Goal: Communication & Community: Participate in discussion

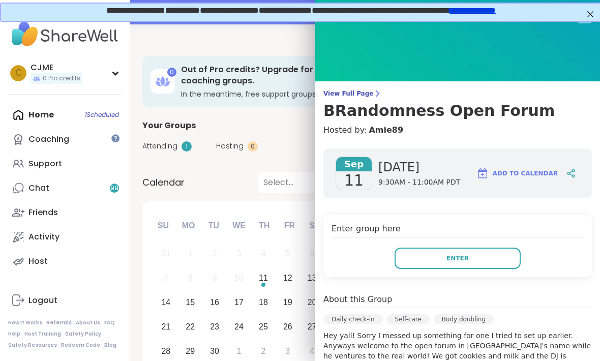
click at [508, 240] on div "Enter group here Enter" at bounding box center [458, 246] width 269 height 63
click at [502, 261] on button "Enter" at bounding box center [458, 258] width 126 height 21
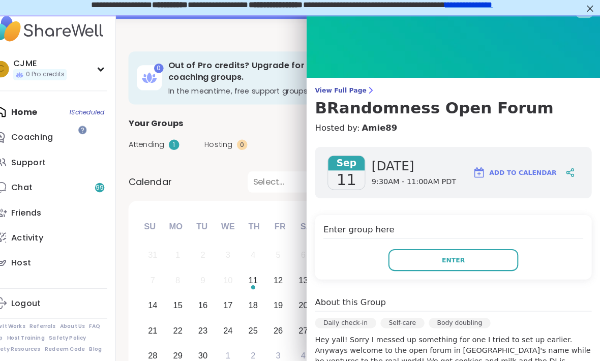
click at [484, 254] on button "Enter" at bounding box center [458, 258] width 126 height 21
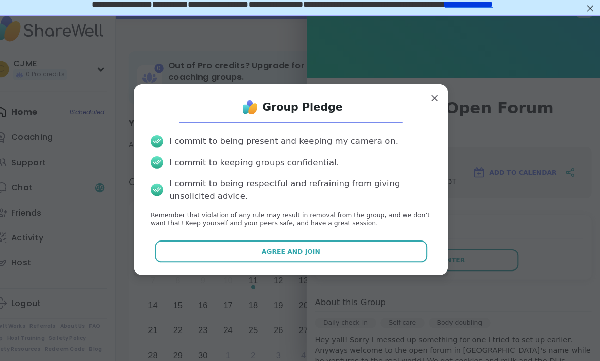
click at [384, 243] on button "Agree and Join" at bounding box center [300, 250] width 265 height 21
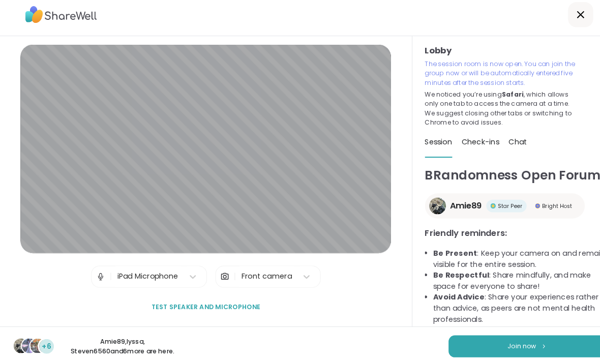
click at [452, 323] on div "+6 Amie89 , lyssa , Steven6560 and 6 more are here. Join now" at bounding box center [300, 342] width 600 height 38
click at [467, 341] on button "Join now" at bounding box center [511, 342] width 153 height 21
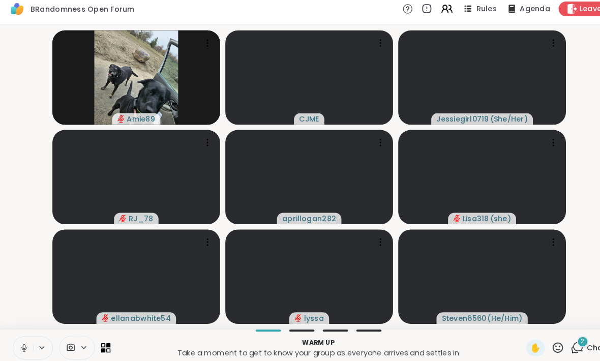
click at [28, 338] on button at bounding box center [22, 343] width 19 height 21
click at [20, 339] on icon at bounding box center [23, 343] width 9 height 9
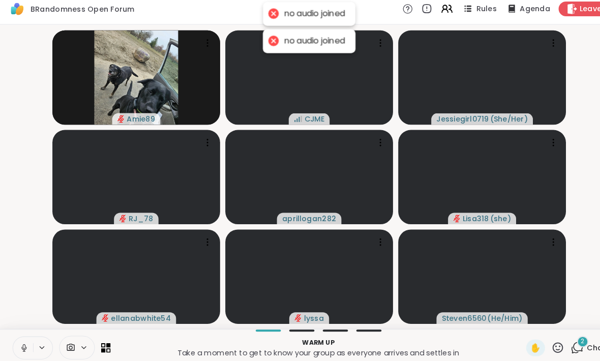
click at [20, 339] on icon at bounding box center [23, 343] width 9 height 9
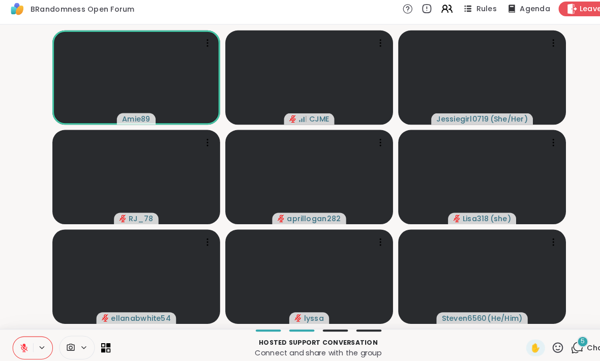
click at [20, 333] on button at bounding box center [22, 343] width 19 height 21
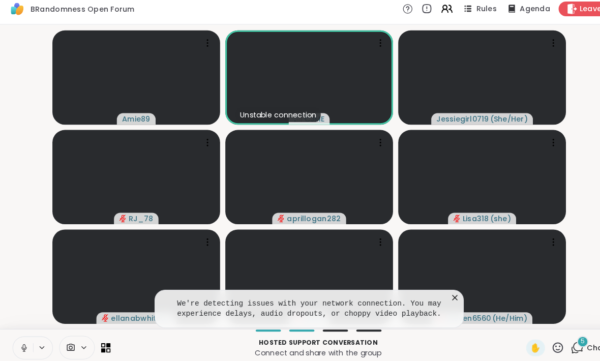
click at [22, 339] on icon at bounding box center [23, 343] width 9 height 9
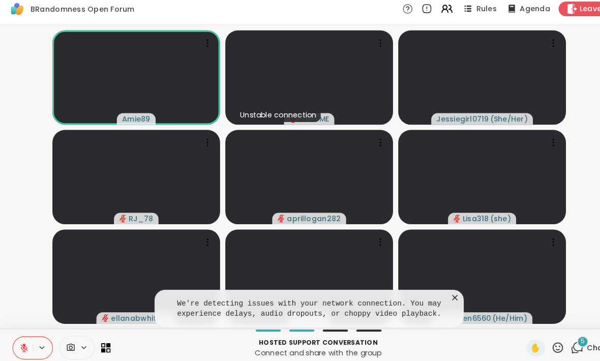
click at [20, 339] on icon at bounding box center [23, 343] width 9 height 9
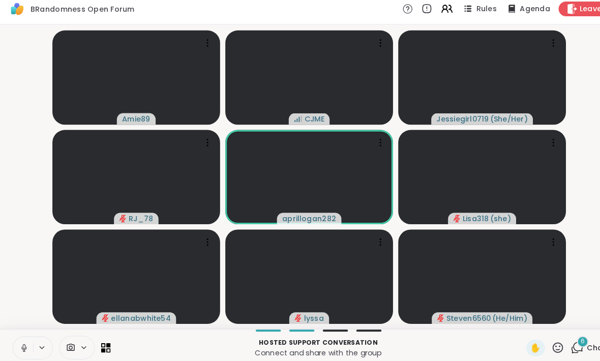
click at [16, 333] on button at bounding box center [22, 343] width 19 height 21
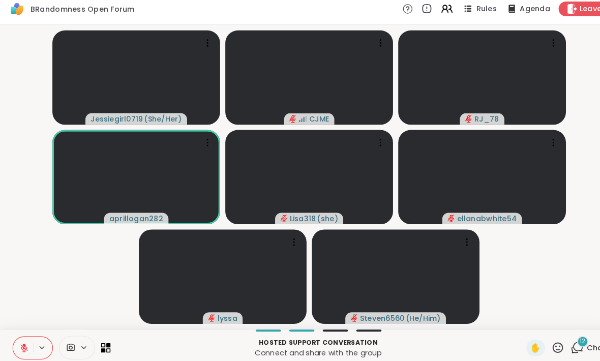
click at [15, 340] on button at bounding box center [22, 343] width 19 height 21
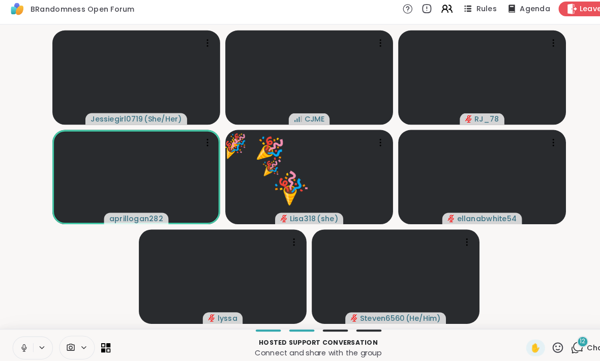
click at [17, 334] on button at bounding box center [22, 343] width 19 height 21
click at [20, 339] on icon at bounding box center [23, 343] width 9 height 9
click at [18, 337] on button at bounding box center [22, 343] width 19 height 21
click at [20, 339] on icon at bounding box center [23, 343] width 9 height 9
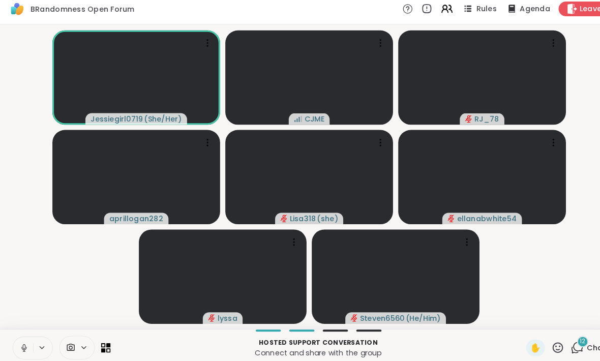
click at [21, 339] on icon at bounding box center [23, 343] width 9 height 9
click at [17, 333] on button at bounding box center [22, 343] width 19 height 21
click at [20, 339] on icon at bounding box center [23, 343] width 9 height 9
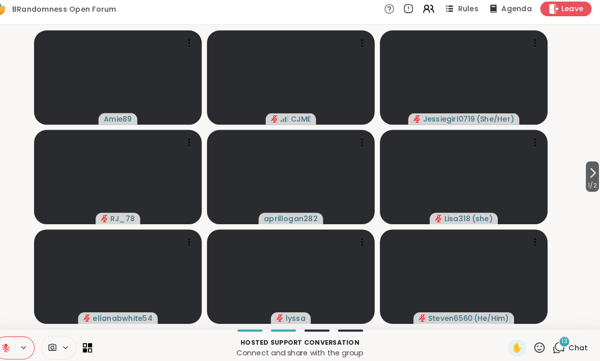
click at [587, 180] on span "1 / 2" at bounding box center [593, 186] width 13 height 12
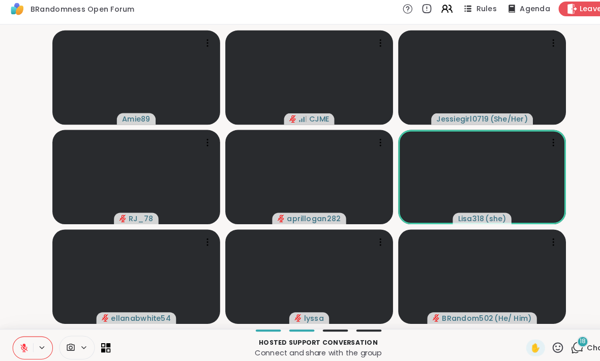
click at [17, 334] on button at bounding box center [22, 343] width 19 height 21
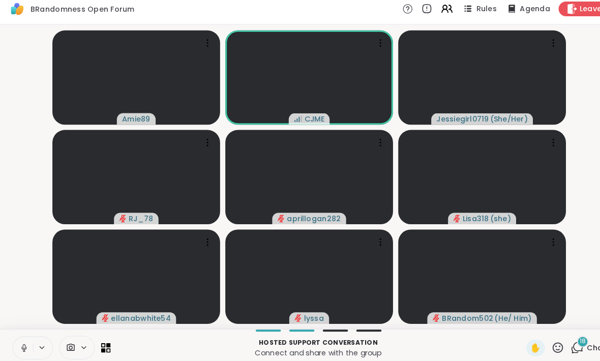
click at [19, 339] on icon at bounding box center [23, 343] width 9 height 9
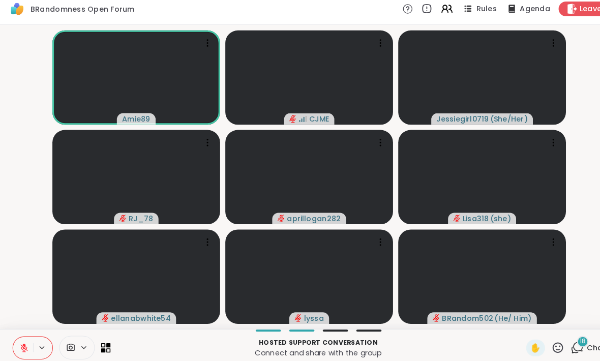
click at [24, 339] on icon at bounding box center [23, 341] width 3 height 4
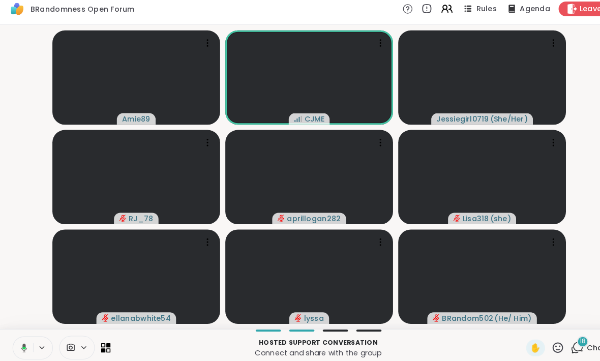
click at [18, 339] on icon at bounding box center [21, 343] width 9 height 9
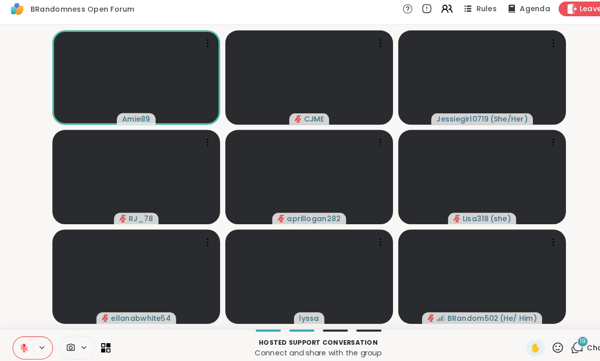
click at [539, 338] on icon at bounding box center [541, 343] width 13 height 13
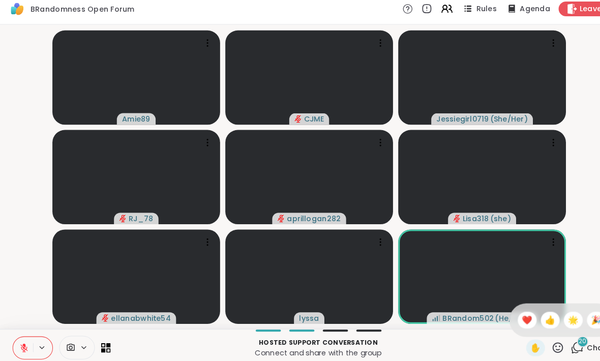
click at [559, 311] on span "🌟" at bounding box center [556, 317] width 10 height 12
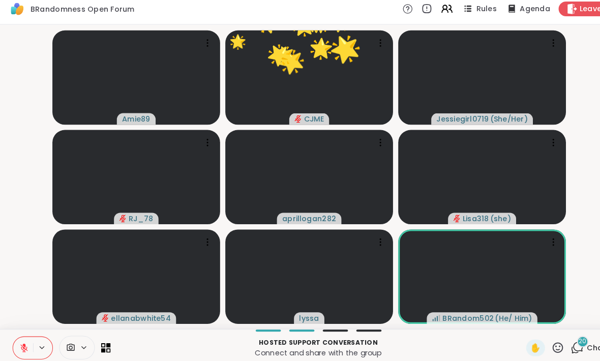
click at [540, 342] on icon at bounding box center [542, 343] width 10 height 10
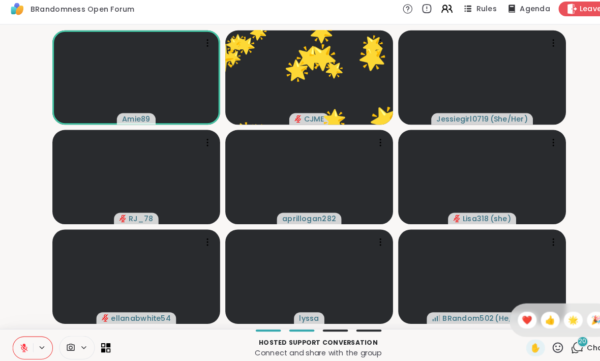
click at [580, 311] on span "🎉" at bounding box center [579, 317] width 10 height 12
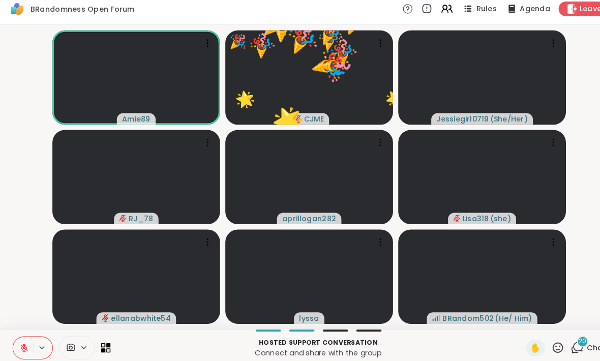
click at [544, 337] on icon at bounding box center [541, 343] width 13 height 13
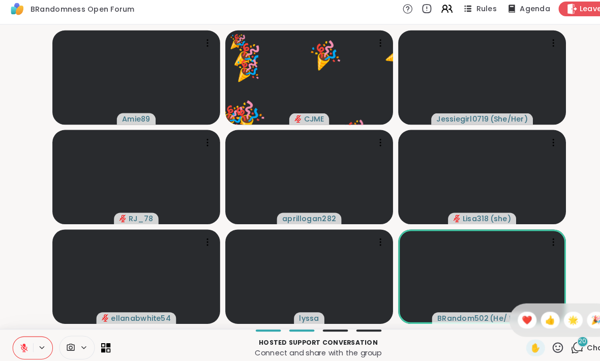
click at [517, 309] on div "❤️" at bounding box center [512, 317] width 18 height 16
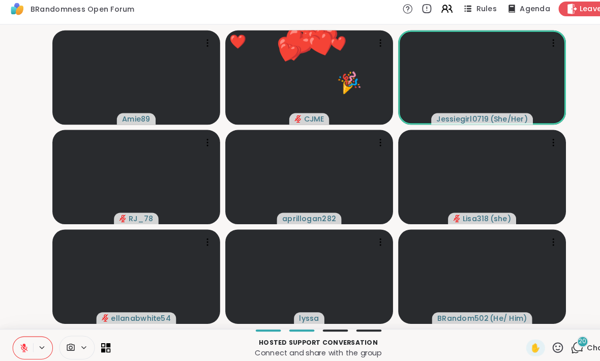
click at [542, 339] on icon at bounding box center [541, 343] width 13 height 13
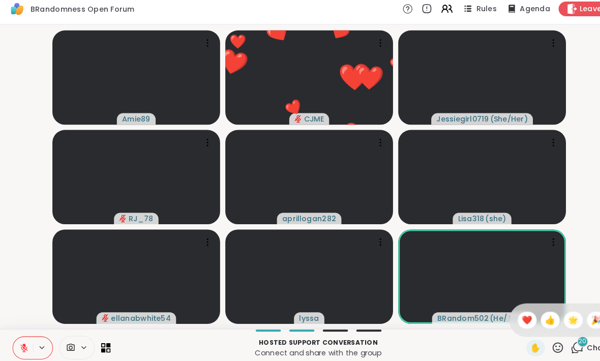
click at [556, 311] on span "🌟" at bounding box center [556, 317] width 10 height 12
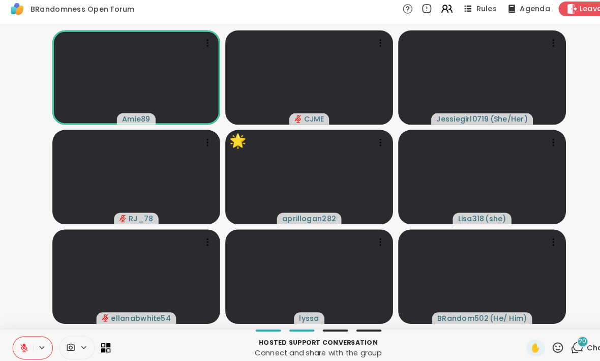
click at [26, 333] on button at bounding box center [22, 343] width 19 height 21
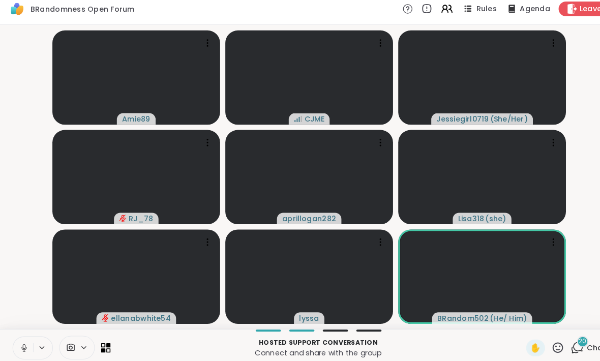
click at [22, 342] on icon at bounding box center [23, 343] width 9 height 9
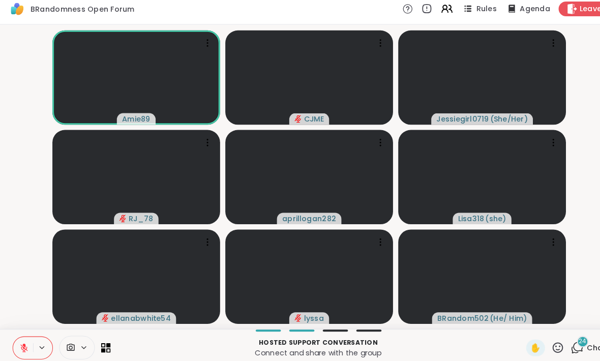
click at [541, 337] on icon at bounding box center [541, 343] width 13 height 13
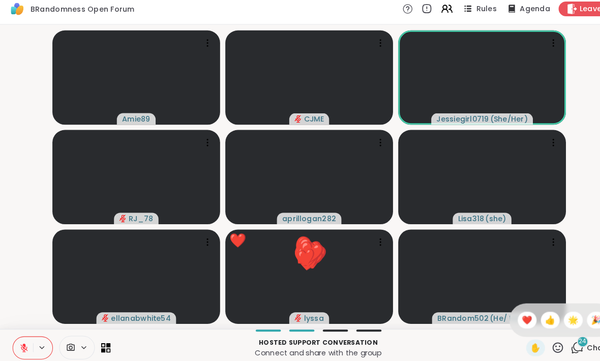
click at [534, 311] on span "👍" at bounding box center [534, 317] width 10 height 12
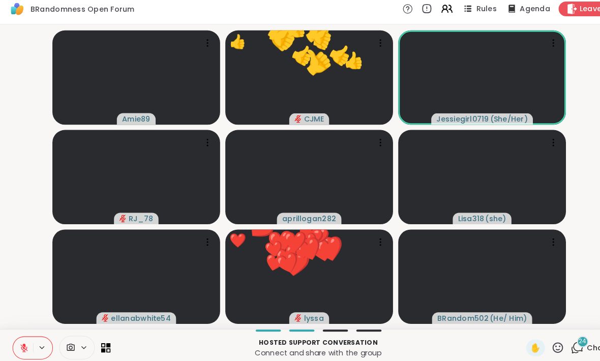
click at [548, 337] on icon at bounding box center [541, 343] width 13 height 13
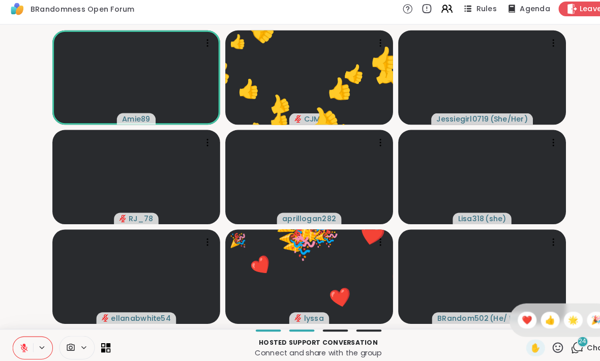
click at [556, 311] on span "🌟" at bounding box center [556, 317] width 10 height 12
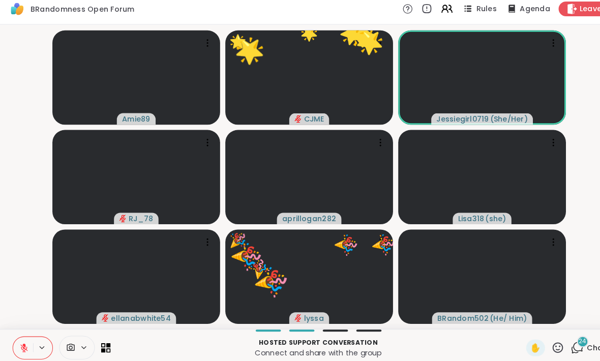
click at [541, 337] on icon at bounding box center [541, 343] width 13 height 13
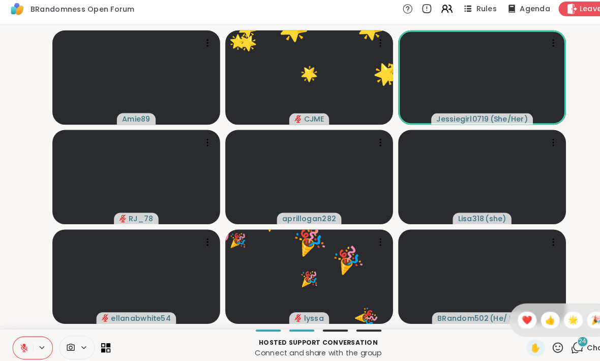
click at [511, 311] on span "❤️" at bounding box center [512, 317] width 10 height 12
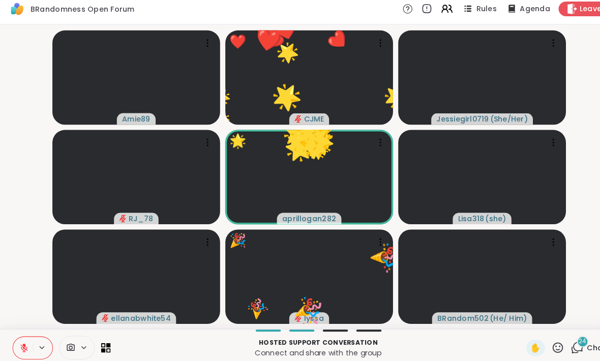
click at [544, 337] on icon at bounding box center [541, 343] width 13 height 13
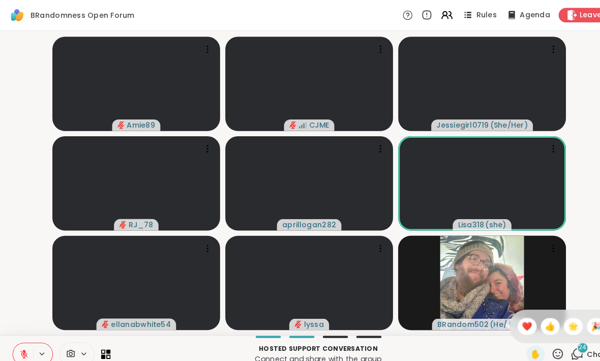
click at [23, 341] on icon at bounding box center [23, 341] width 3 height 4
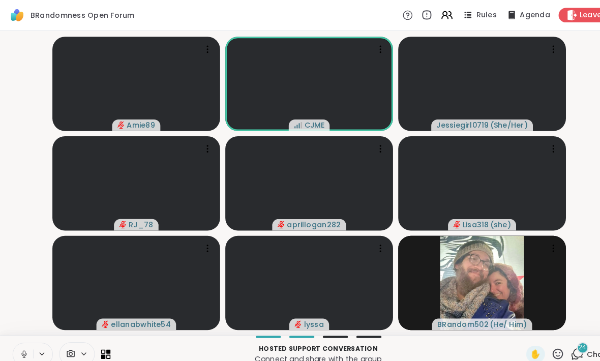
click at [22, 344] on icon at bounding box center [23, 343] width 9 height 9
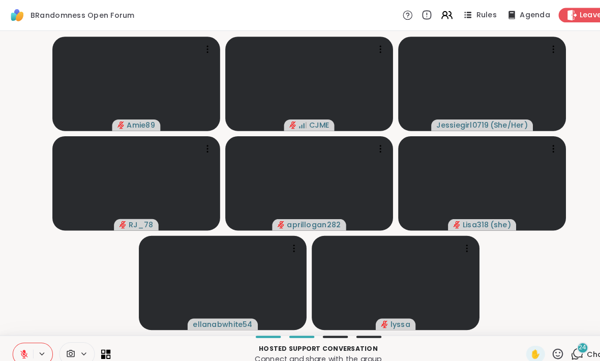
click at [18, 343] on button at bounding box center [22, 343] width 19 height 21
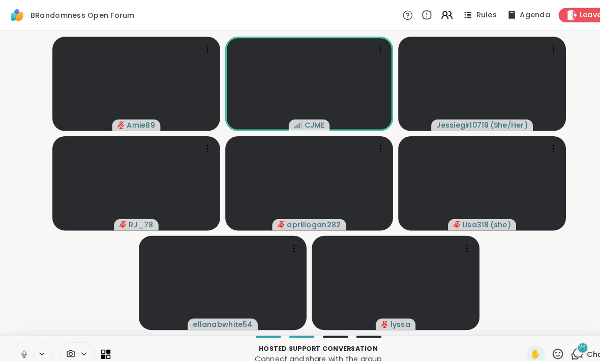
click at [28, 343] on button at bounding box center [22, 343] width 19 height 21
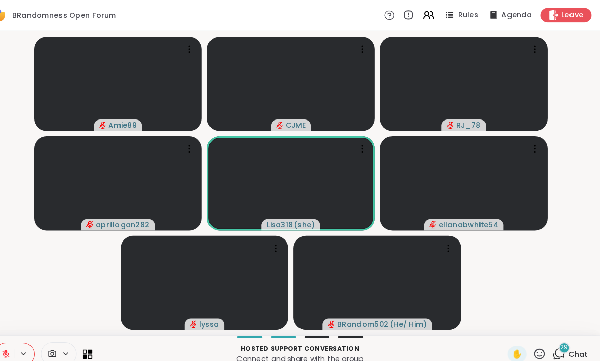
click at [22, 342] on icon at bounding box center [23, 341] width 3 height 4
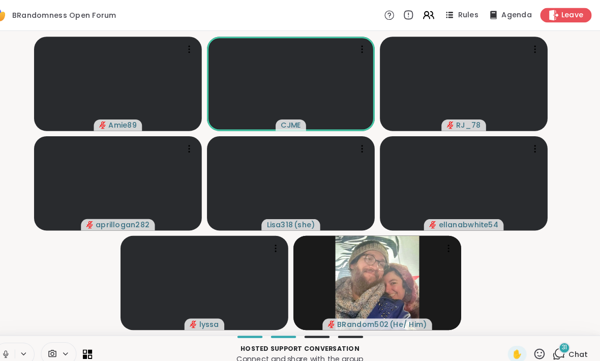
click at [13, 336] on button at bounding box center [22, 343] width 19 height 21
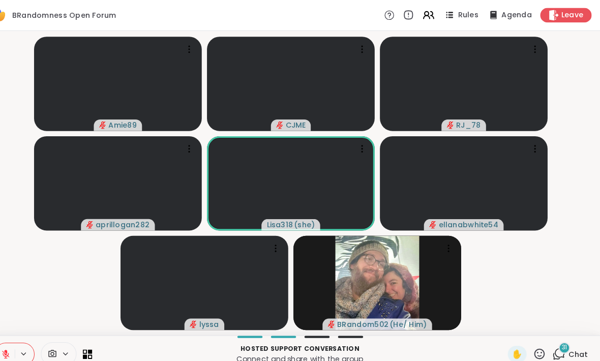
click at [13, 337] on button at bounding box center [22, 343] width 19 height 21
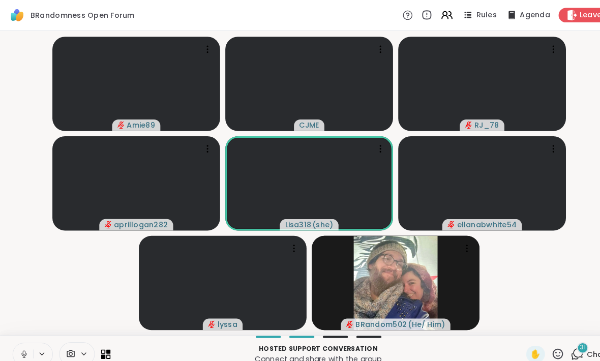
click at [18, 340] on button at bounding box center [22, 343] width 19 height 21
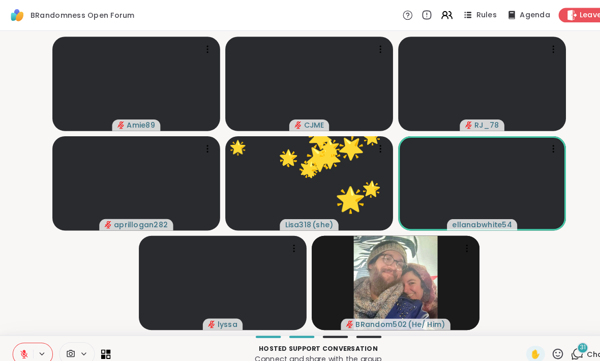
click at [545, 347] on icon at bounding box center [542, 343] width 10 height 10
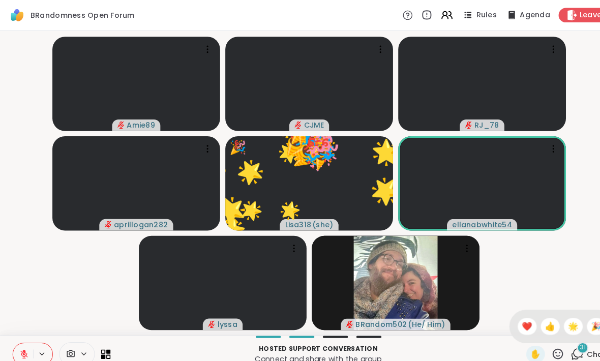
click at [536, 319] on span "👍" at bounding box center [534, 317] width 10 height 12
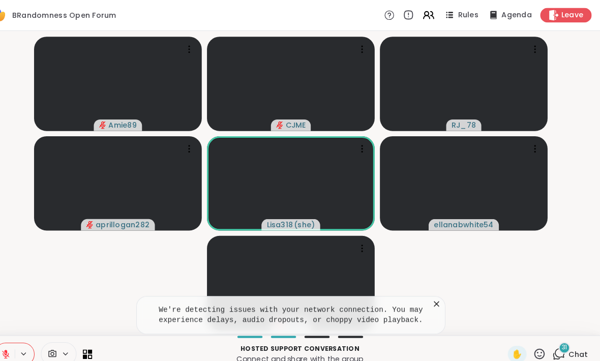
click at [414, 295] on div "We're detecting issues with your network connection. You may experience delays,…" at bounding box center [300, 305] width 300 height 37
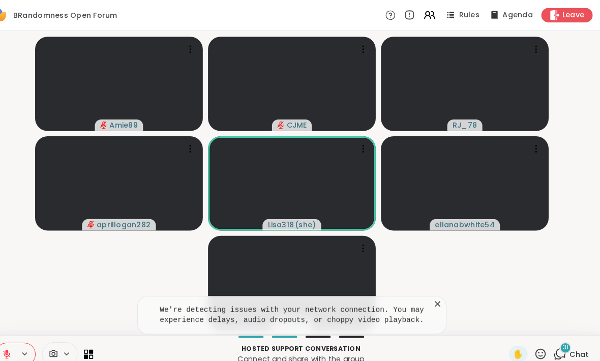
click at [436, 290] on icon at bounding box center [441, 295] width 10 height 10
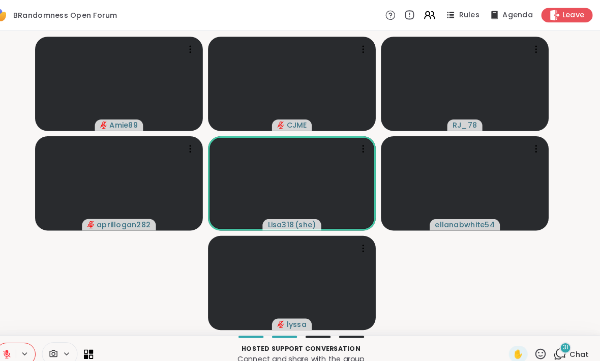
click at [425, 293] on video-player-container "Amie89 CJME RJ_78 aprillogan282 Lisa318 ( she ) ellanabwhite54 lyssa" at bounding box center [300, 177] width 588 height 287
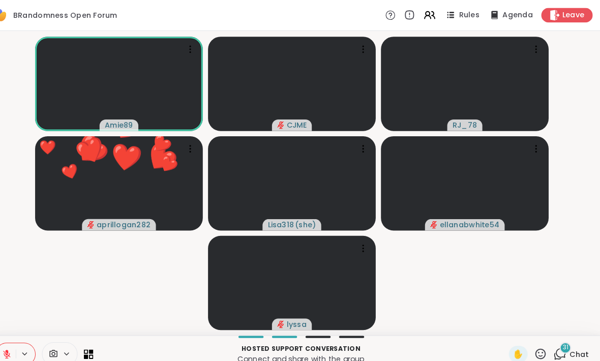
click at [535, 344] on icon at bounding box center [541, 343] width 13 height 13
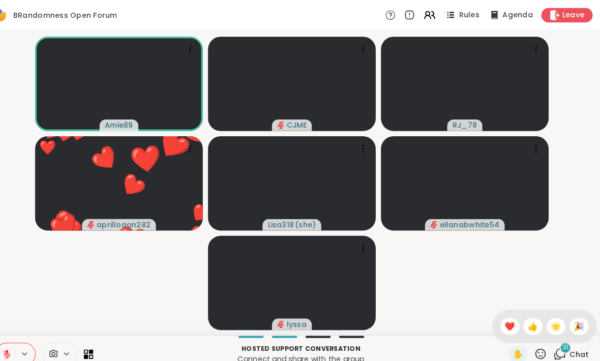
click at [574, 315] on span "🎉" at bounding box center [579, 317] width 10 height 12
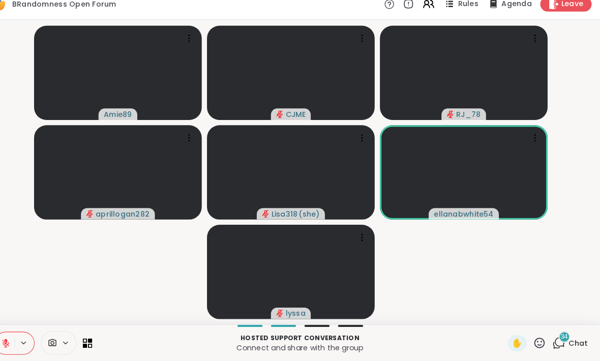
click at [535, 337] on icon at bounding box center [541, 343] width 13 height 13
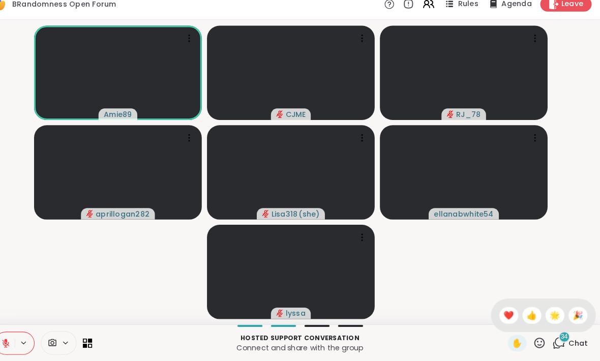
click at [503, 309] on div "❤️" at bounding box center [512, 317] width 18 height 16
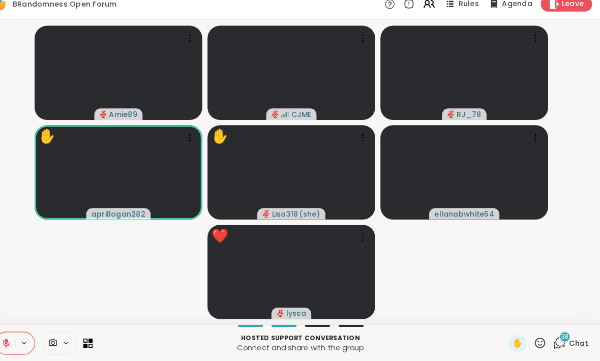
click at [537, 338] on icon at bounding box center [542, 343] width 10 height 10
click at [507, 311] on span "❤️" at bounding box center [512, 317] width 10 height 12
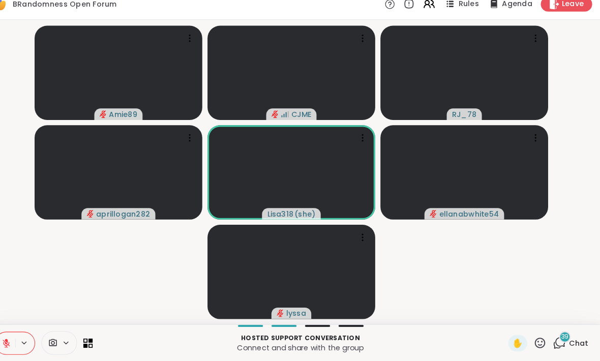
click at [537, 338] on icon at bounding box center [542, 343] width 10 height 10
click at [507, 311] on span "❤️" at bounding box center [512, 317] width 10 height 12
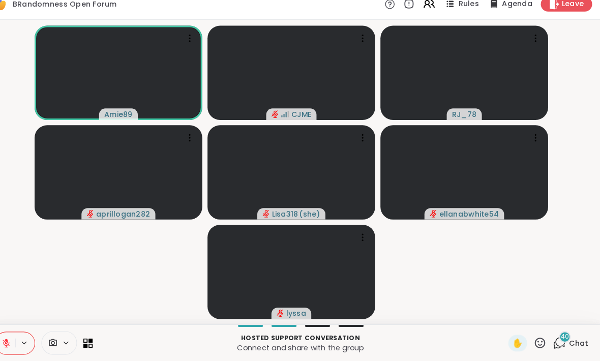
click at [511, 336] on div "✋" at bounding box center [520, 344] width 18 height 16
click at [515, 338] on span "✋" at bounding box center [520, 344] width 10 height 12
click at [13, 333] on button at bounding box center [22, 343] width 19 height 21
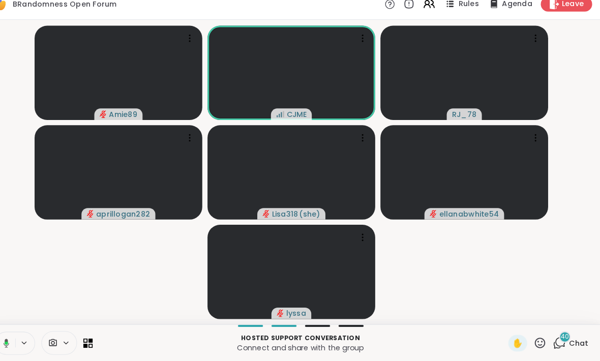
click at [22, 342] on icon at bounding box center [23, 343] width 3 height 3
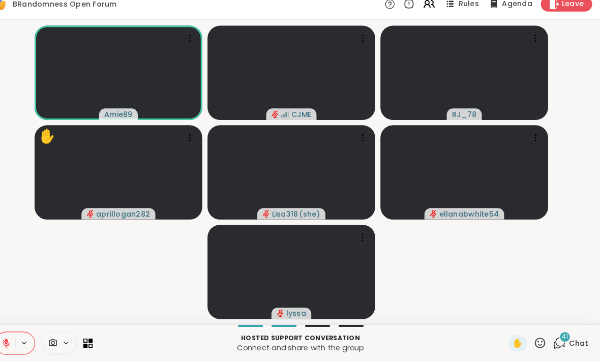
click at [19, 339] on icon at bounding box center [23, 343] width 9 height 9
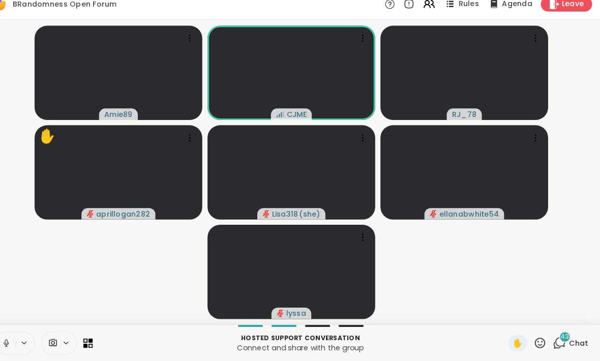
click at [19, 339] on icon at bounding box center [23, 343] width 9 height 9
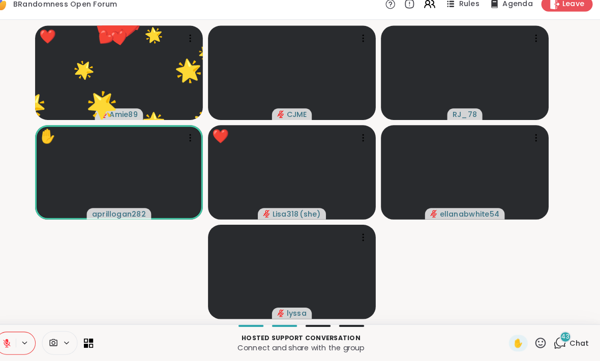
click at [535, 337] on icon at bounding box center [541, 343] width 13 height 13
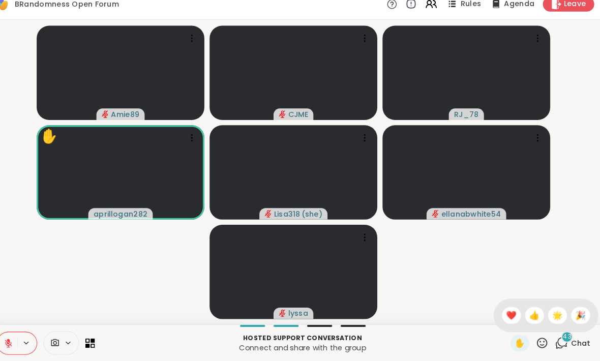
click at [535, 337] on icon at bounding box center [541, 343] width 13 height 13
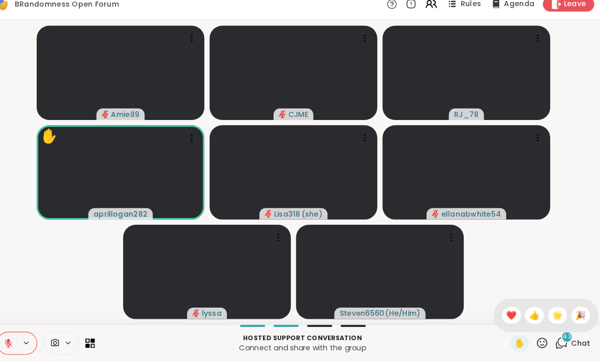
click at [22, 339] on icon at bounding box center [23, 341] width 3 height 4
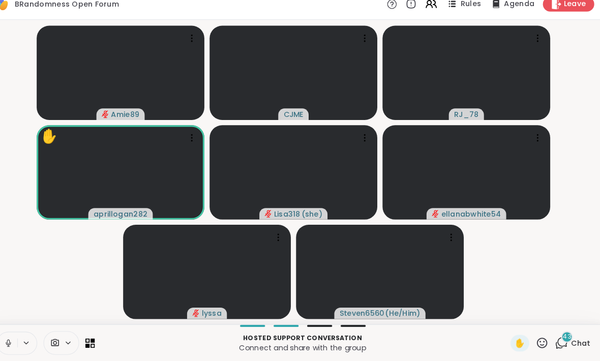
click at [13, 333] on button at bounding box center [22, 343] width 19 height 21
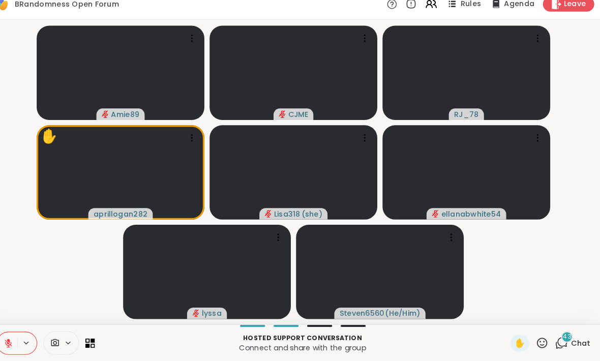
click at [19, 339] on icon at bounding box center [23, 343] width 9 height 9
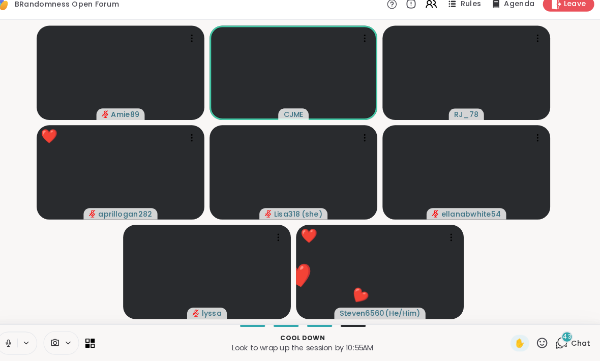
click at [19, 339] on icon at bounding box center [23, 343] width 9 height 9
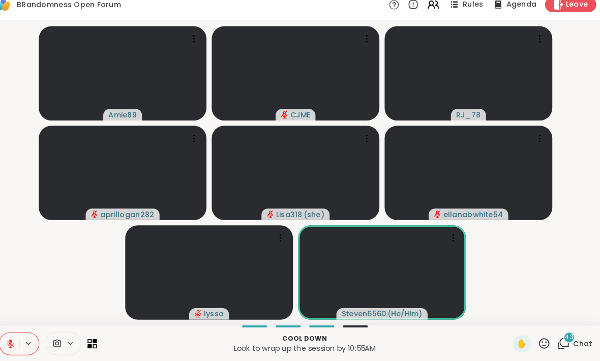
click at [535, 337] on icon at bounding box center [541, 343] width 13 height 13
click at [507, 311] on span "❤️" at bounding box center [512, 317] width 10 height 12
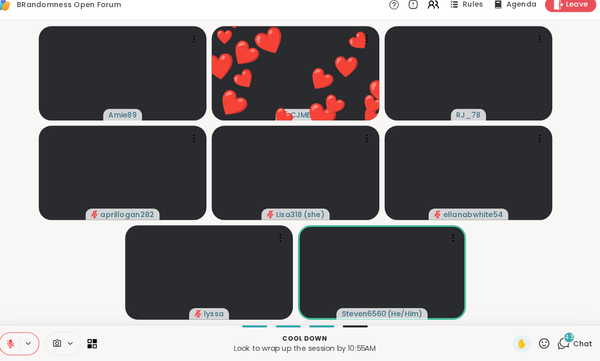
click at [535, 337] on icon at bounding box center [541, 343] width 13 height 13
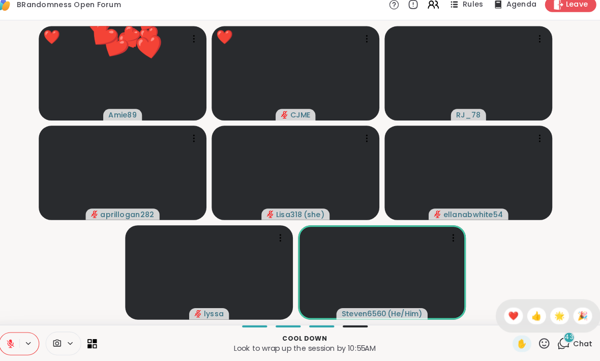
click at [529, 311] on span "👍" at bounding box center [534, 317] width 10 height 12
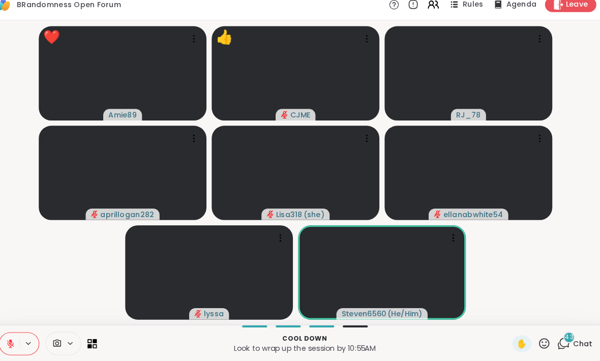
click at [537, 338] on icon at bounding box center [542, 343] width 10 height 10
click at [508, 301] on div "✋ ❤️ 👍 🌟 🎉" at bounding box center [545, 317] width 102 height 33
click at [535, 337] on icon at bounding box center [541, 343] width 13 height 13
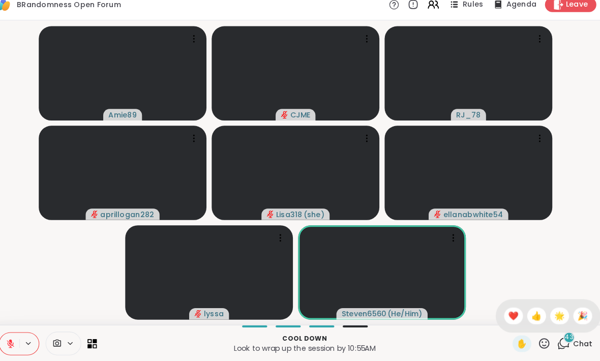
click at [570, 309] on div "🎉" at bounding box center [579, 317] width 18 height 16
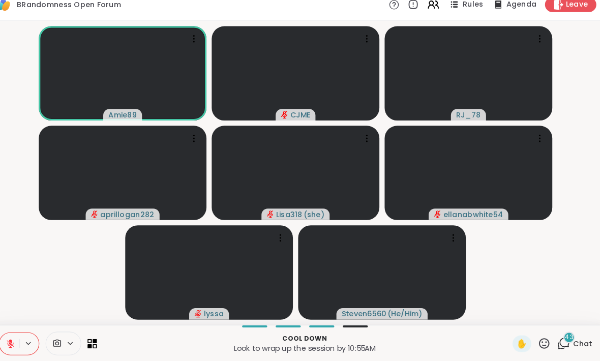
click at [560, 332] on div "43" at bounding box center [565, 337] width 11 height 11
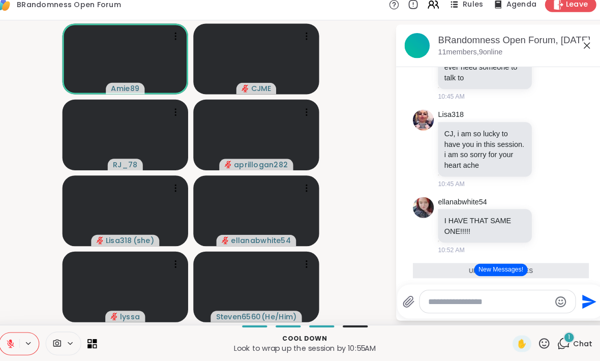
scroll to position [3867, 0]
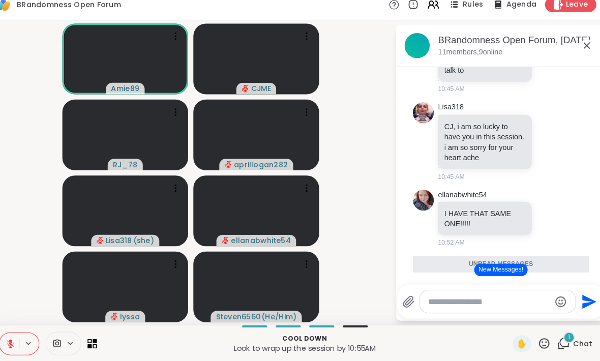
click at [554, 69] on icon at bounding box center [558, 62] width 9 height 12
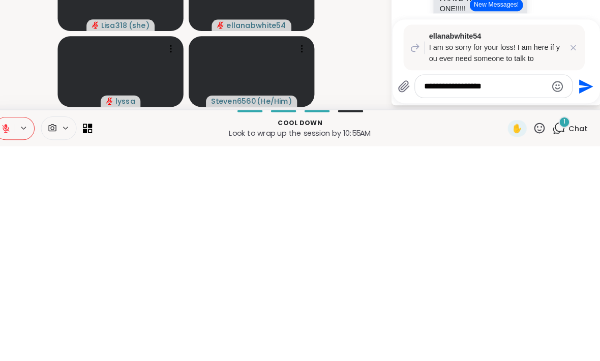
type textarea "**********"
click at [554, 298] on icon "Emoji picker" at bounding box center [559, 303] width 11 height 11
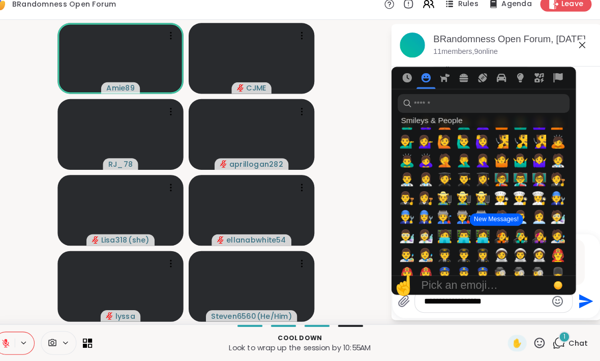
scroll to position [461, 0]
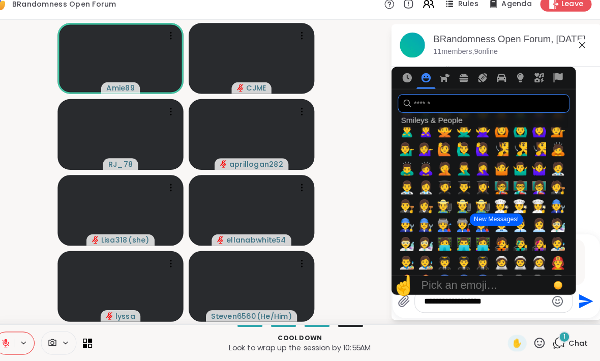
click at [520, 102] on input "search" at bounding box center [487, 111] width 167 height 18
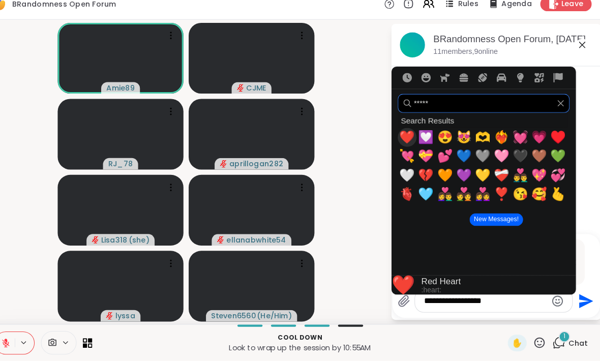
type input "*****"
click at [405, 137] on span "❤️" at bounding box center [412, 144] width 15 height 14
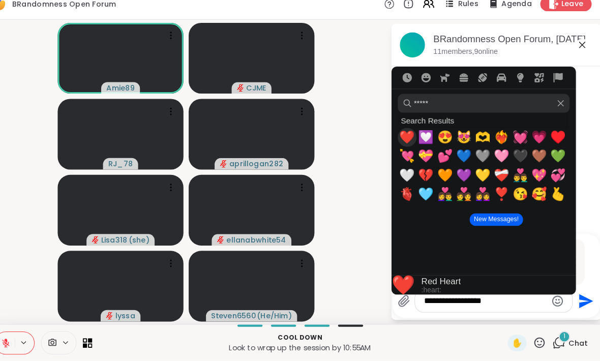
type textarea "**********"
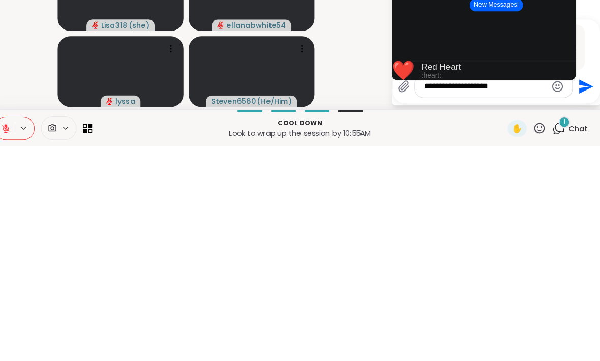
click at [580, 296] on icon "Send" at bounding box center [587, 303] width 14 height 14
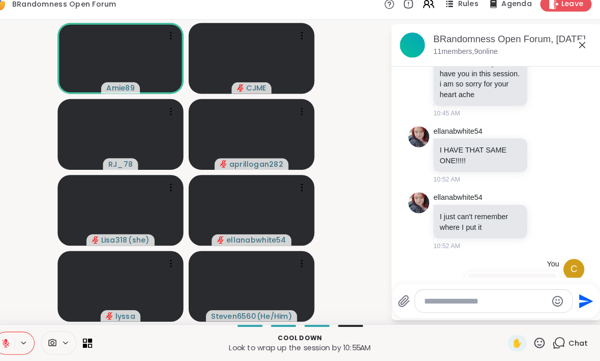
scroll to position [3927, 0]
click at [556, 91] on icon at bounding box center [559, 86] width 7 height 7
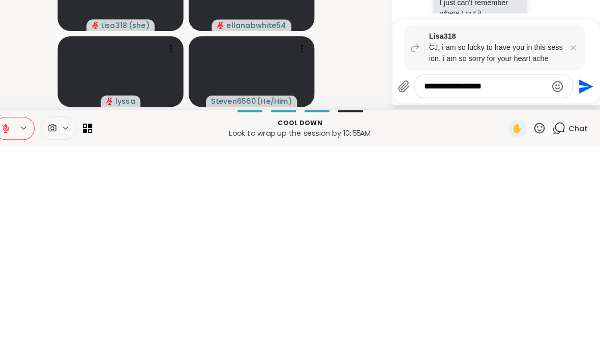
type textarea "**********"
click at [580, 296] on icon "Send" at bounding box center [587, 303] width 14 height 14
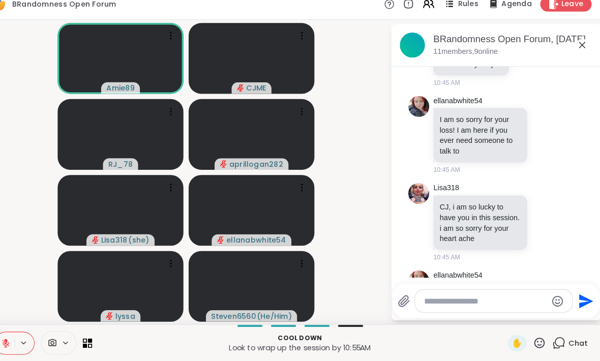
scroll to position [3785, 0]
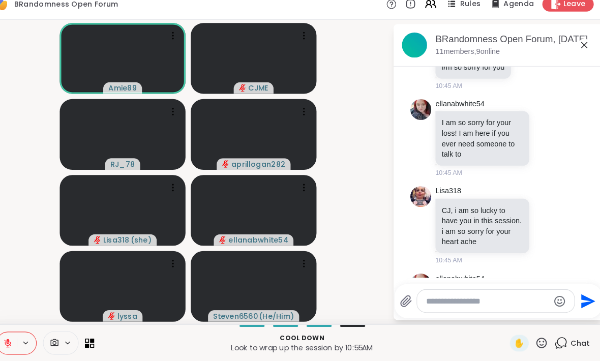
click at [525, 80] on icon at bounding box center [529, 75] width 9 height 10
click at [525, 63] on div "Select Reaction: Heart" at bounding box center [529, 58] width 9 height 9
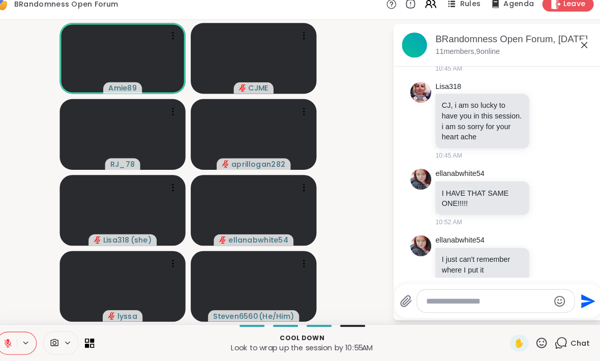
scroll to position [3898, 0]
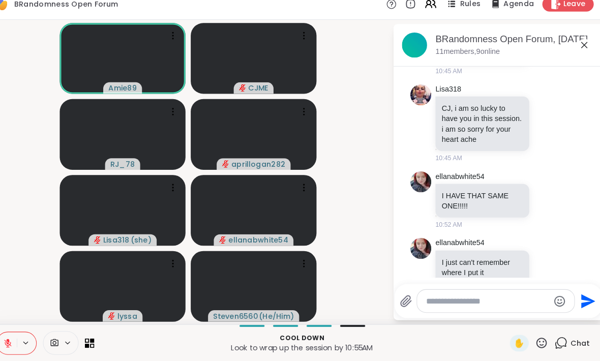
click at [544, 49] on icon at bounding box center [548, 46] width 8 height 8
click at [458, 39] on button "Select Reaction: Heart" at bounding box center [466, 29] width 20 height 20
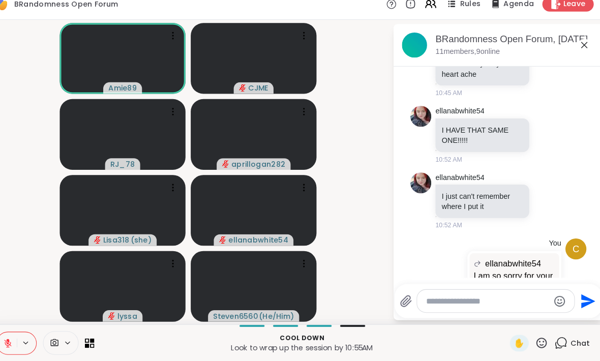
scroll to position [3978, 0]
click at [543, 72] on div at bounding box center [547, 66] width 9 height 12
click at [457, 60] on button "Select Reaction: Heart" at bounding box center [466, 49] width 20 height 20
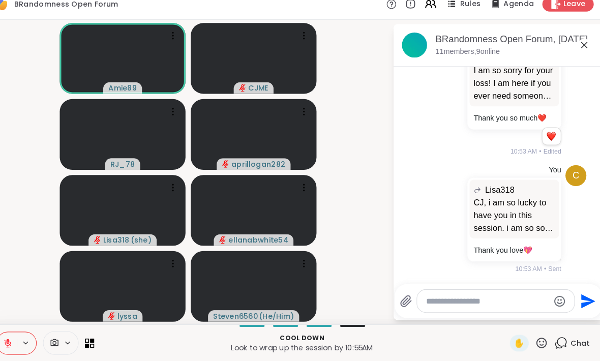
scroll to position [4273, 0]
click at [452, 298] on textarea "Type your message" at bounding box center [489, 303] width 119 height 10
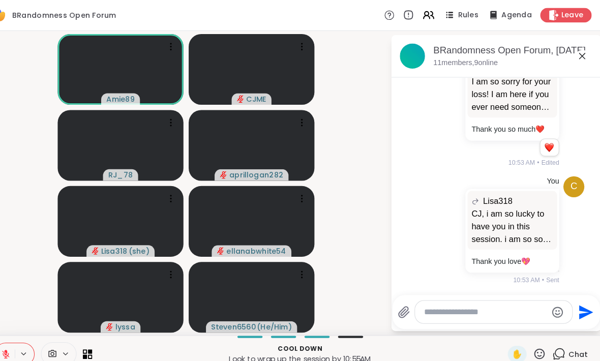
click at [577, 57] on icon at bounding box center [583, 54] width 12 height 12
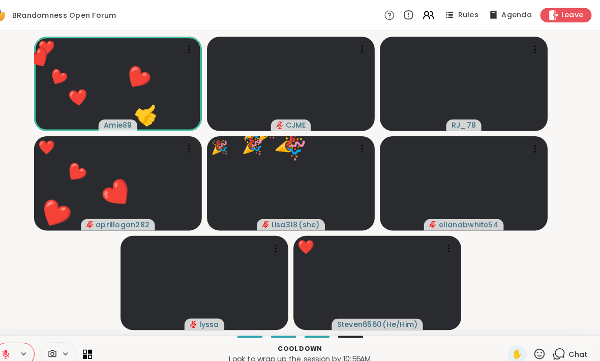
click at [519, 334] on div "Cool down Look to wrap up the session by 10:55AM ✋ Chat" at bounding box center [300, 344] width 600 height 36
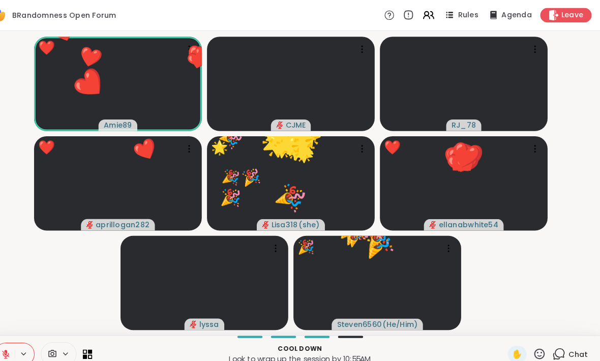
click at [535, 344] on icon at bounding box center [541, 343] width 13 height 13
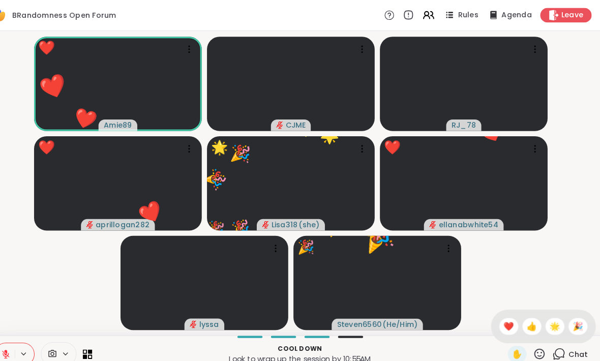
click at [527, 332] on div "✋ ❤️ 👍 🌟 🎉" at bounding box center [545, 317] width 102 height 33
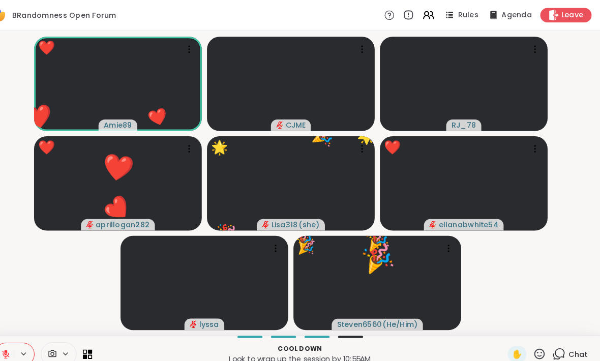
click at [535, 338] on icon at bounding box center [541, 343] width 13 height 13
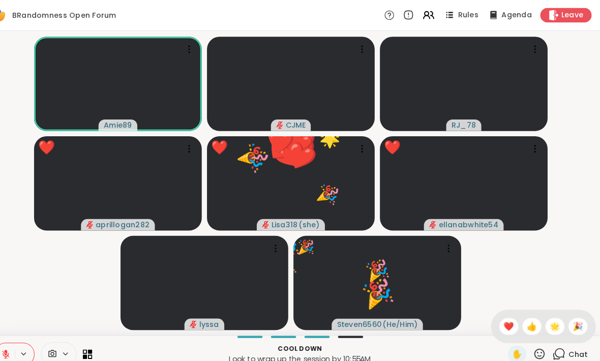
click at [507, 314] on span "❤️" at bounding box center [512, 317] width 10 height 12
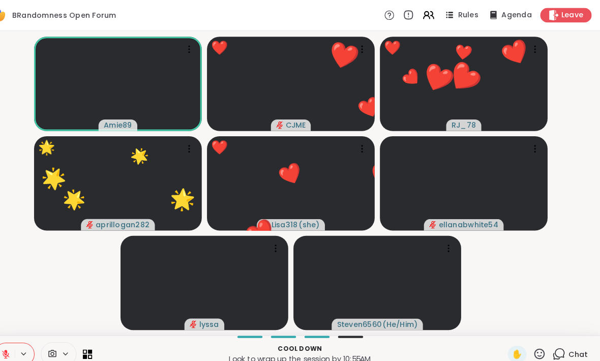
click at [535, 344] on icon at bounding box center [541, 343] width 13 height 13
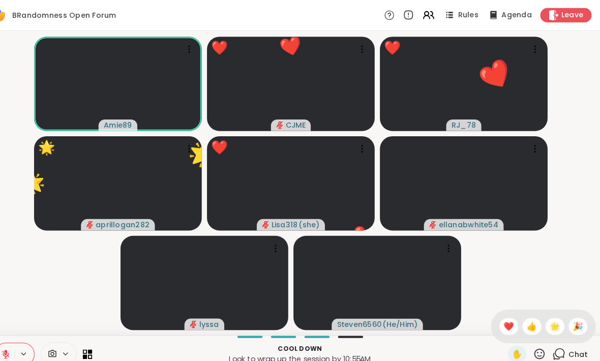
click at [503, 309] on div "❤️" at bounding box center [512, 317] width 18 height 16
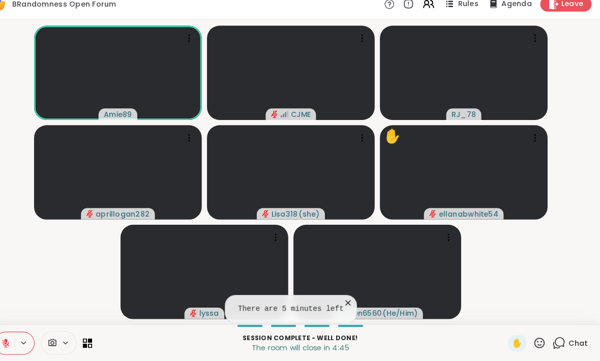
click at [554, 337] on icon at bounding box center [560, 343] width 13 height 13
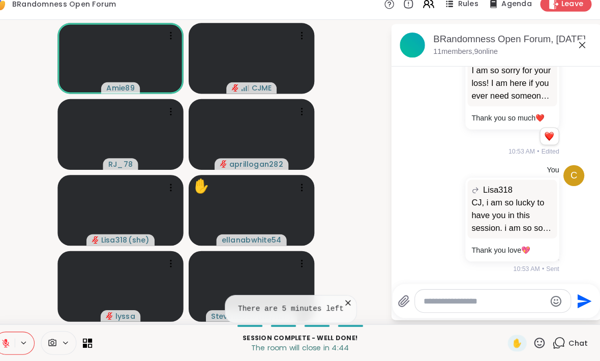
click at [478, 298] on textarea "Type your message" at bounding box center [488, 303] width 119 height 10
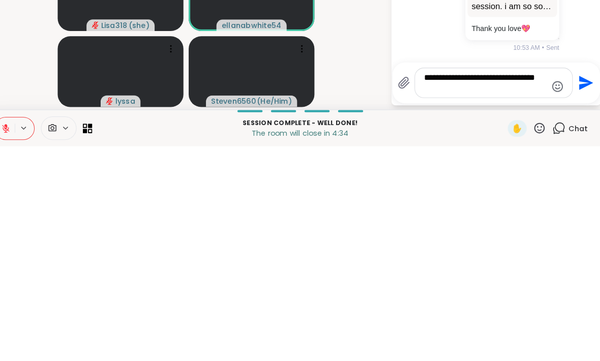
type textarea "**********"
click at [577, 292] on icon "Send" at bounding box center [585, 300] width 16 height 16
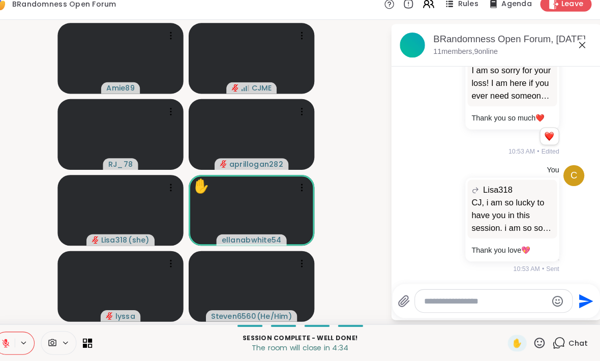
scroll to position [4337, 0]
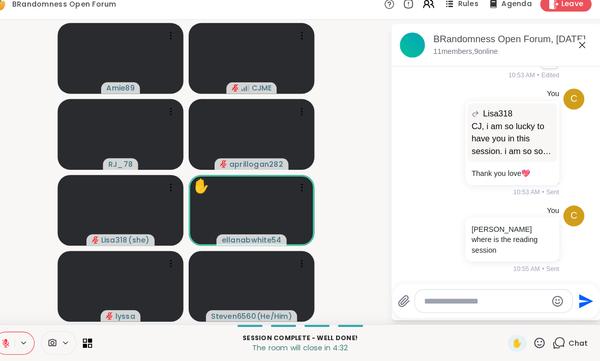
click at [471, 298] on textarea "Type your message" at bounding box center [489, 303] width 119 height 10
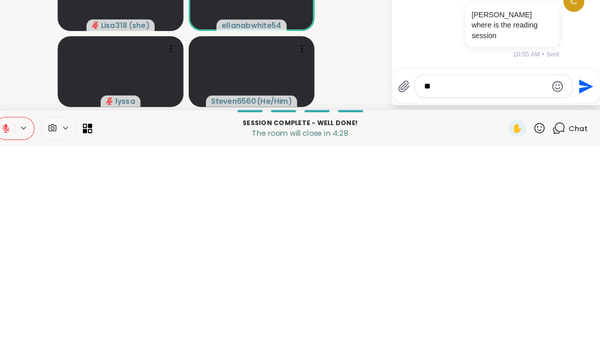
type textarea "*"
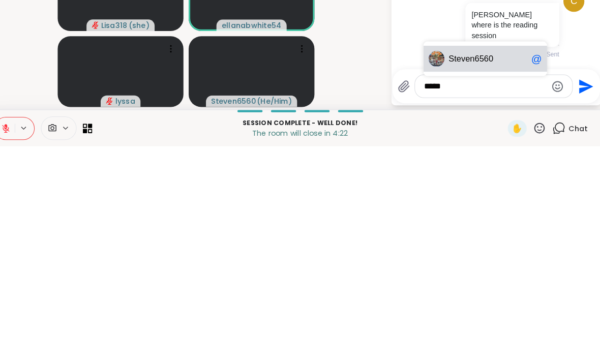
click at [478, 271] on span "en6560" at bounding box center [483, 276] width 27 height 10
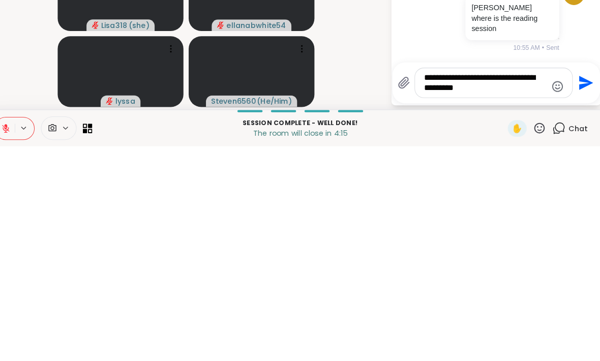
type textarea "**********"
click at [577, 292] on icon "Send" at bounding box center [585, 300] width 16 height 16
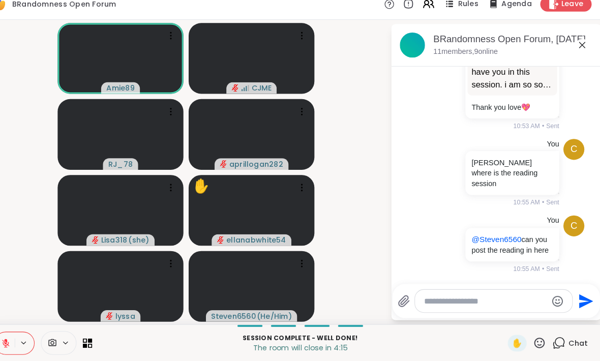
scroll to position [4411, 0]
click at [577, 48] on icon at bounding box center [583, 54] width 12 height 12
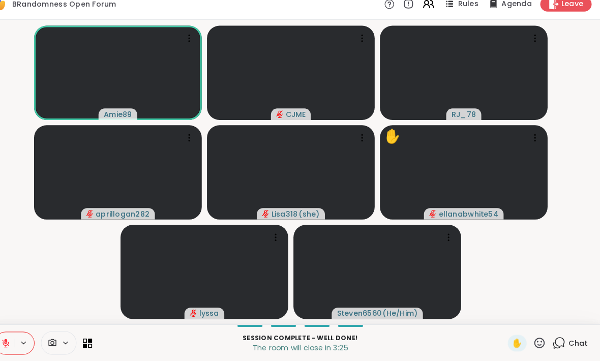
click at [535, 337] on icon at bounding box center [541, 343] width 13 height 13
click at [507, 311] on span "❤️" at bounding box center [512, 317] width 10 height 12
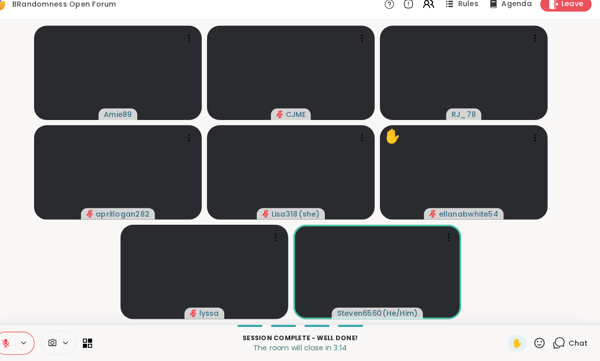
click at [535, 338] on icon at bounding box center [541, 343] width 13 height 13
click at [503, 309] on div "❤️" at bounding box center [512, 317] width 18 height 16
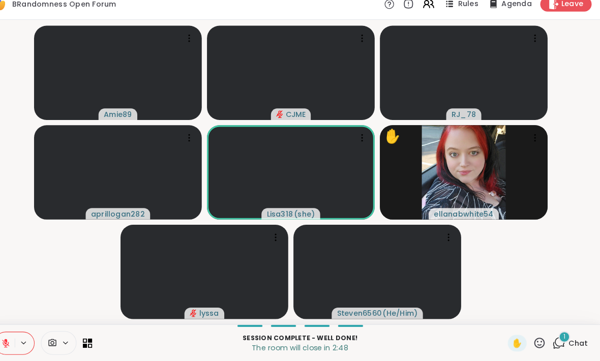
click at [19, 339] on icon at bounding box center [23, 343] width 9 height 9
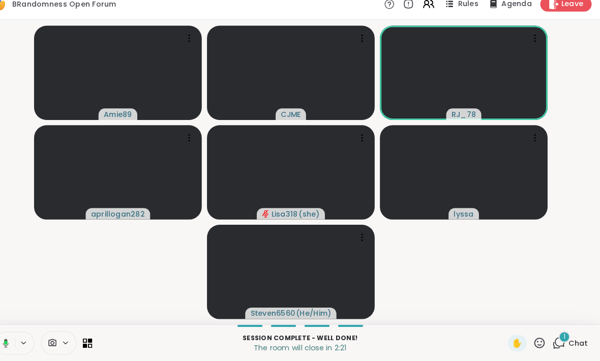
click at [21, 339] on icon at bounding box center [24, 343] width 6 height 9
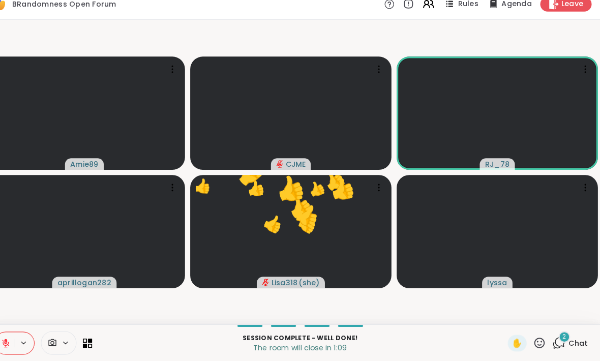
click at [22, 339] on icon at bounding box center [23, 341] width 3 height 4
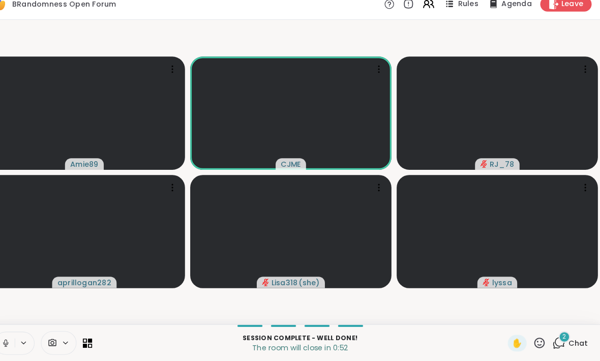
click at [13, 333] on button at bounding box center [22, 343] width 19 height 21
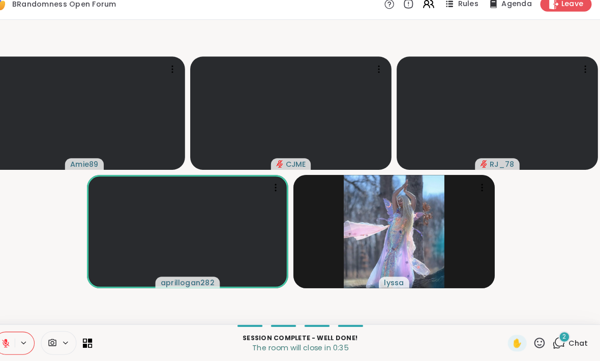
click at [563, 10] on span "Leave" at bounding box center [573, 15] width 21 height 10
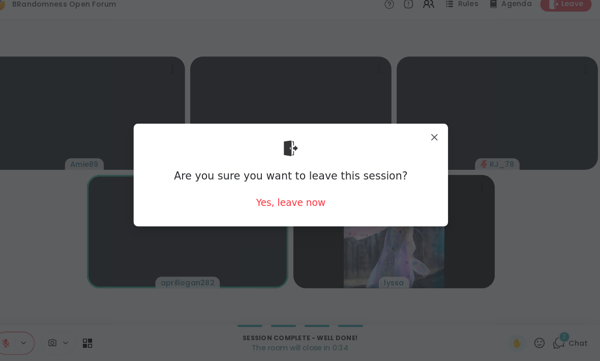
click at [296, 201] on div "Yes, leave now" at bounding box center [300, 207] width 67 height 13
